Goal: Navigation & Orientation: Find specific page/section

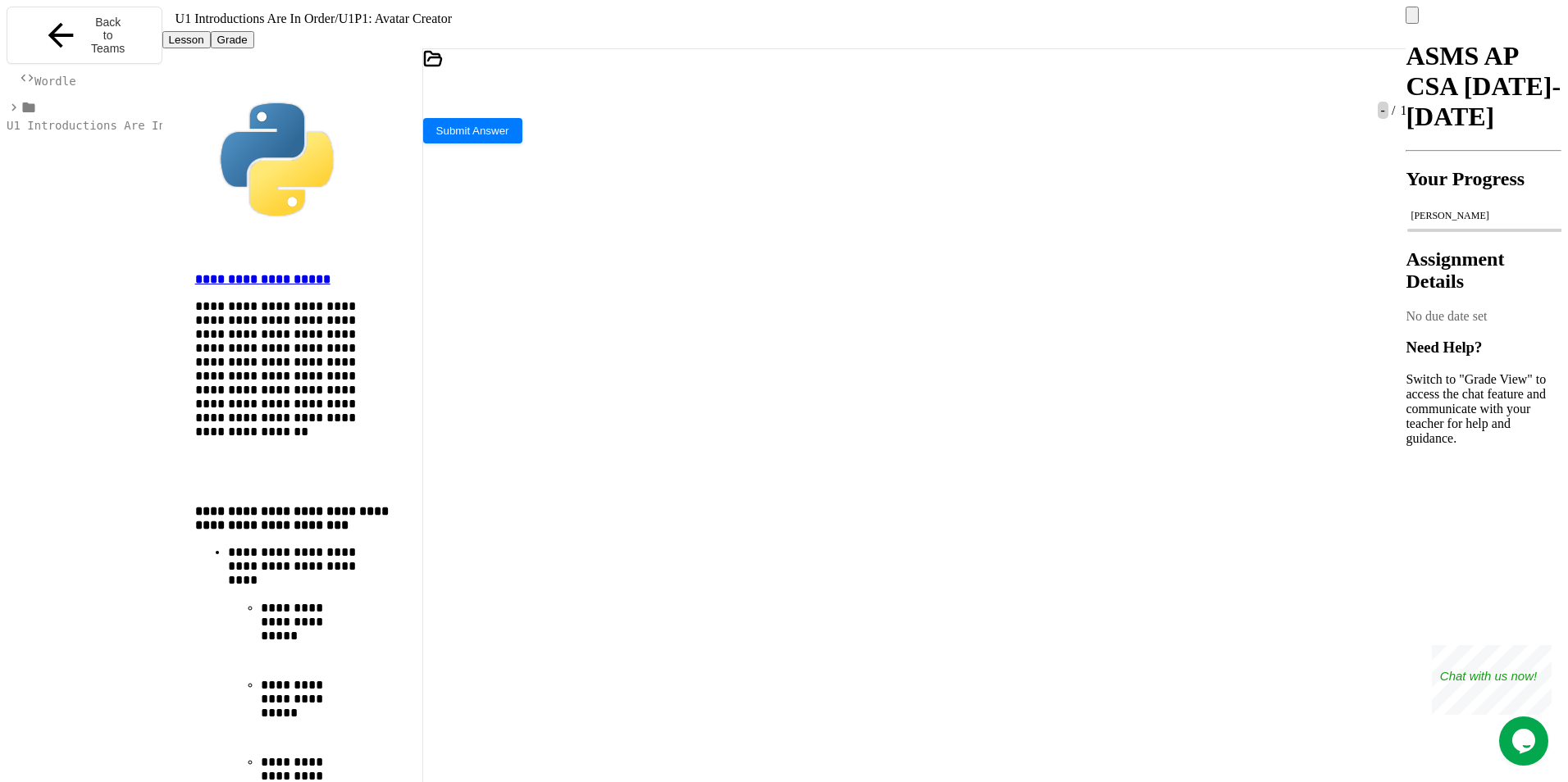
click at [13, 104] on icon at bounding box center [13, 106] width 14 height 14
click at [48, 76] on span "Wordle" at bounding box center [56, 81] width 42 height 13
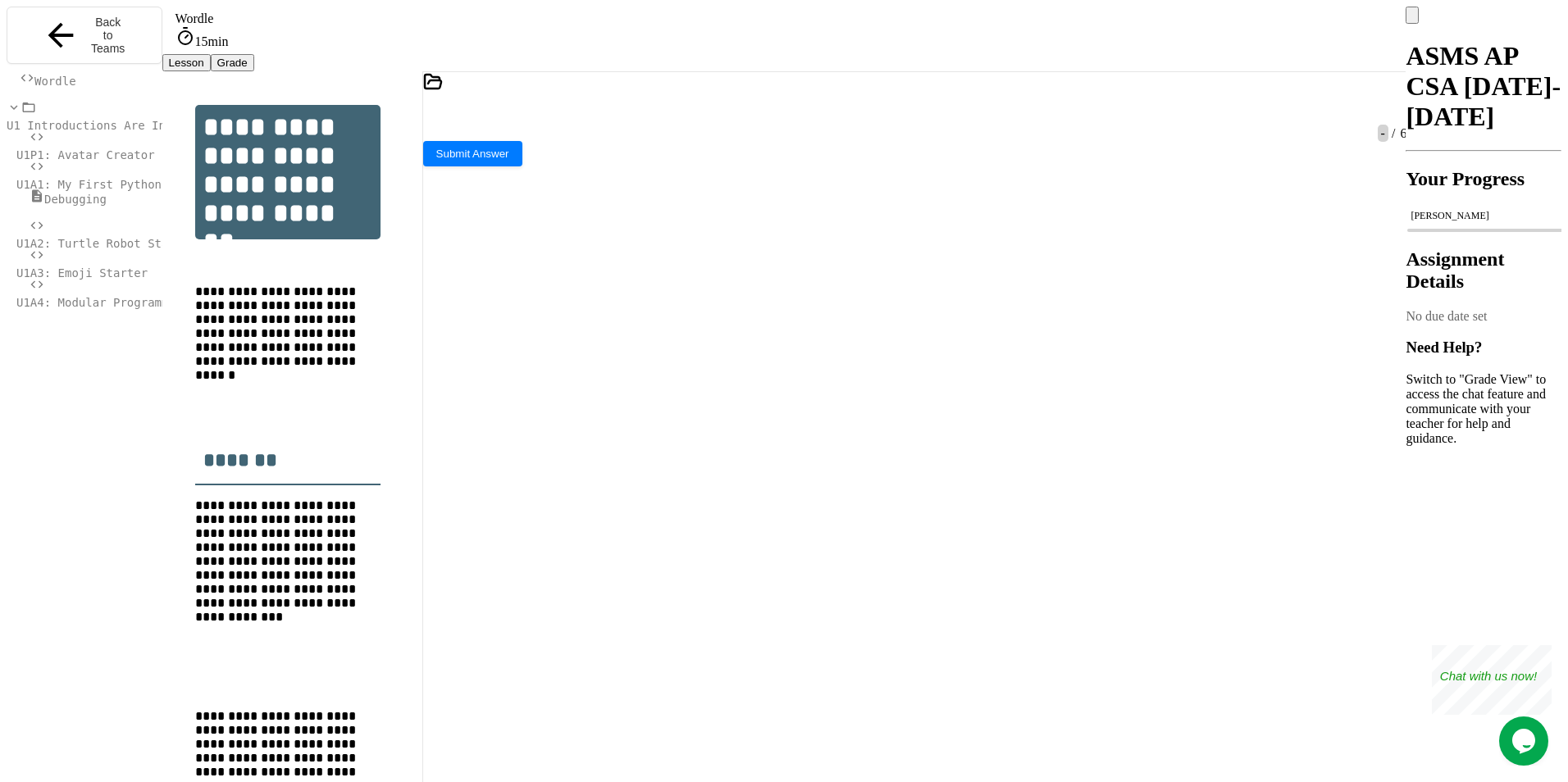
click at [14, 106] on icon at bounding box center [13, 106] width 14 height 14
click at [7, 107] on icon at bounding box center [13, 106] width 14 height 14
click at [133, 296] on span "U1A4: Modular Programming" at bounding box center [103, 303] width 173 height 13
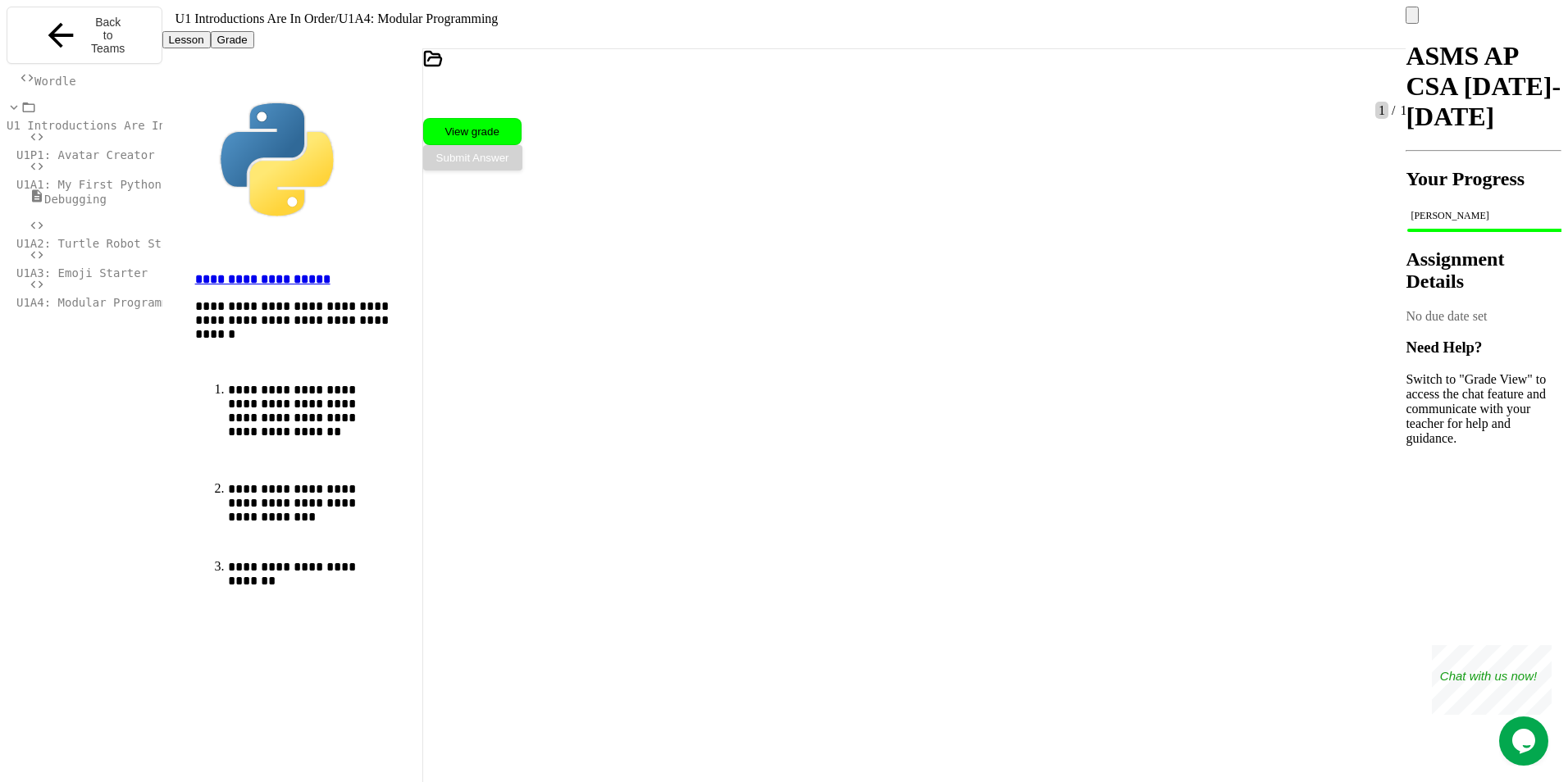
click at [122, 149] on span "U1P1: Avatar Creator" at bounding box center [85, 155] width 139 height 13
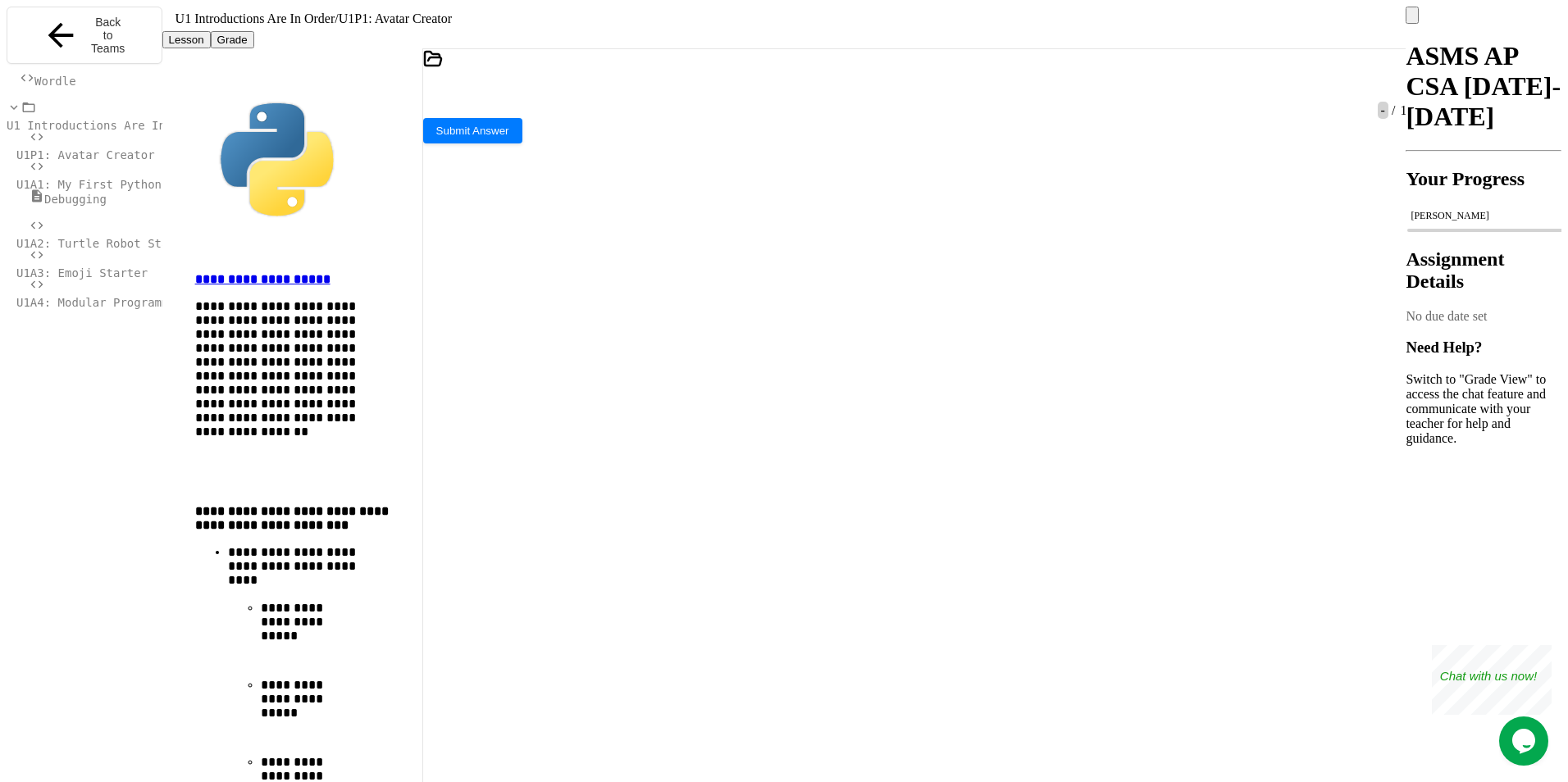
scroll to position [2422, 0]
click at [104, 296] on span "U1A4: Modular Programming" at bounding box center [103, 303] width 173 height 13
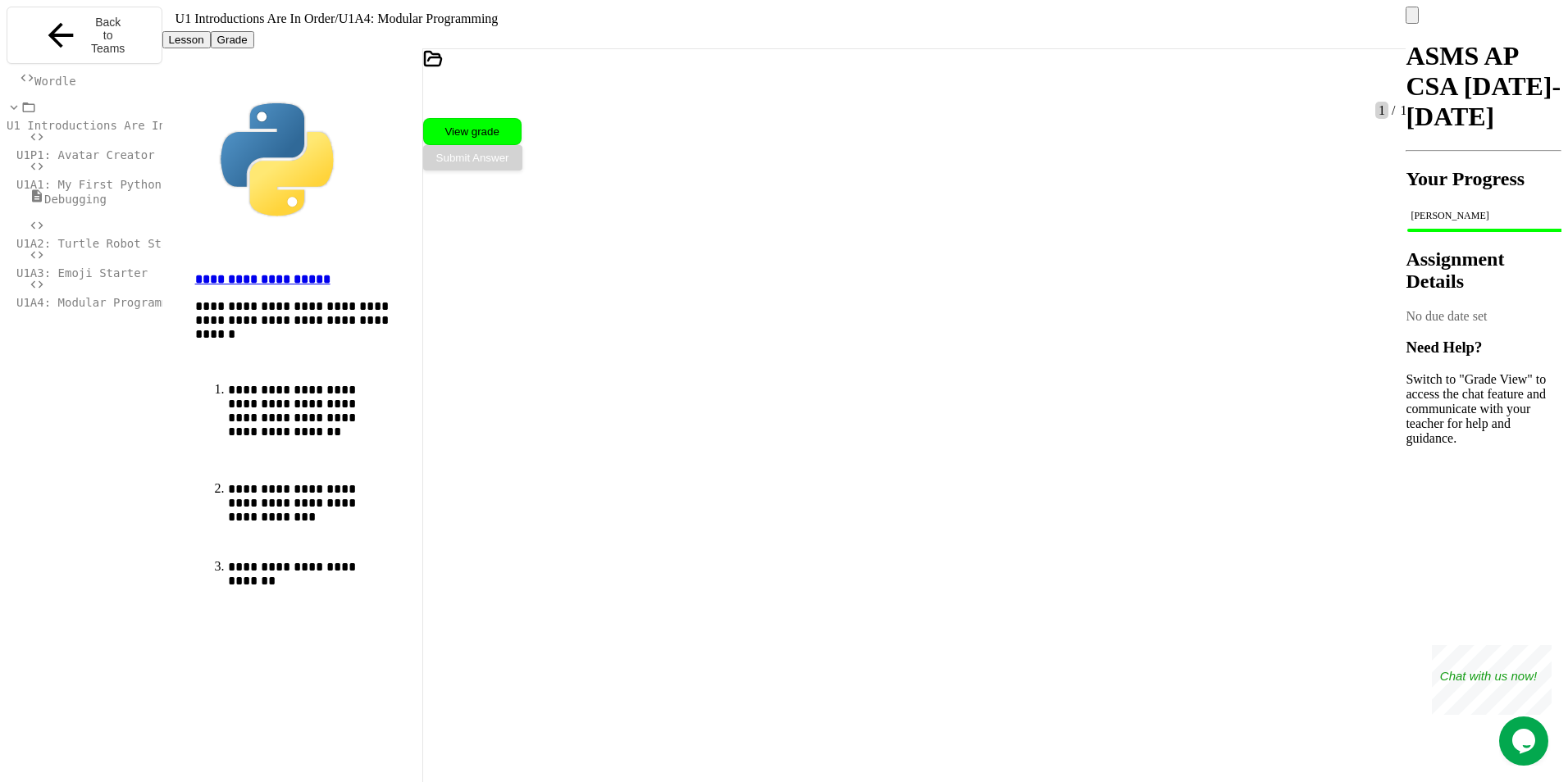
click at [8, 114] on icon at bounding box center [13, 106] width 14 height 14
